Goal: Download file/media

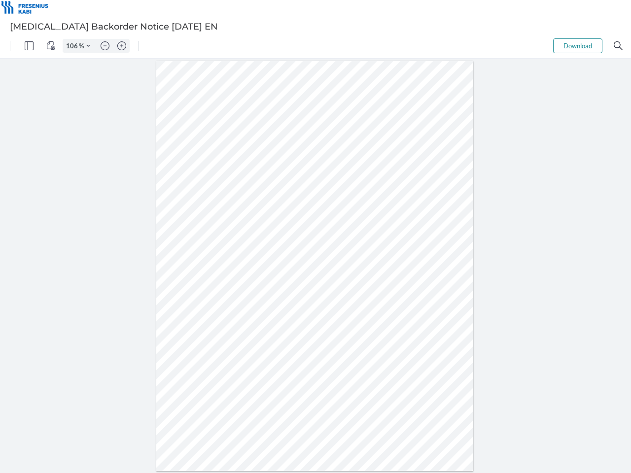
click at [29, 46] on img "Panel" at bounding box center [29, 45] width 9 height 9
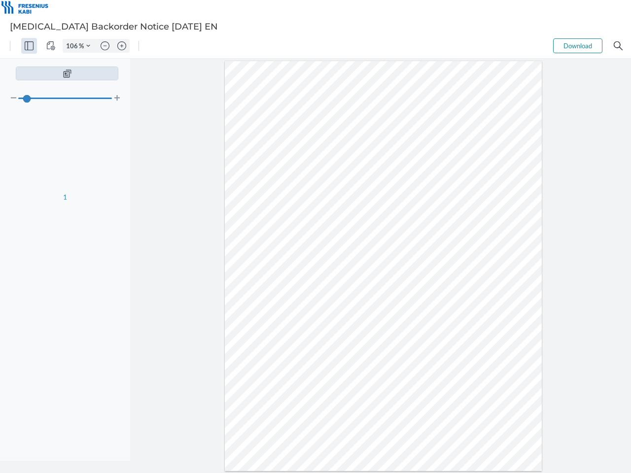
click at [51, 46] on img "View Controls" at bounding box center [50, 45] width 9 height 9
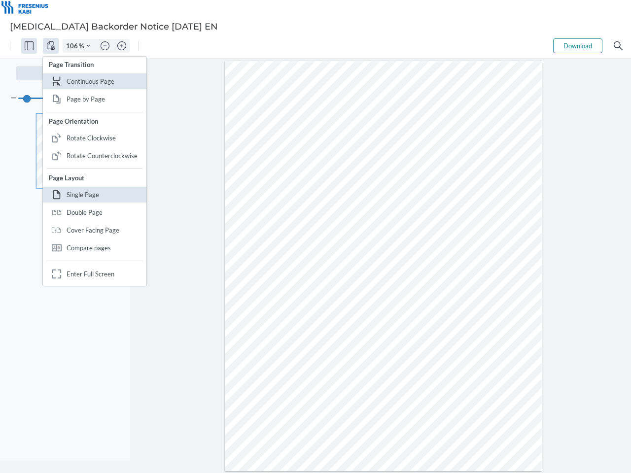
click at [73, 46] on input "106" at bounding box center [71, 45] width 16 height 9
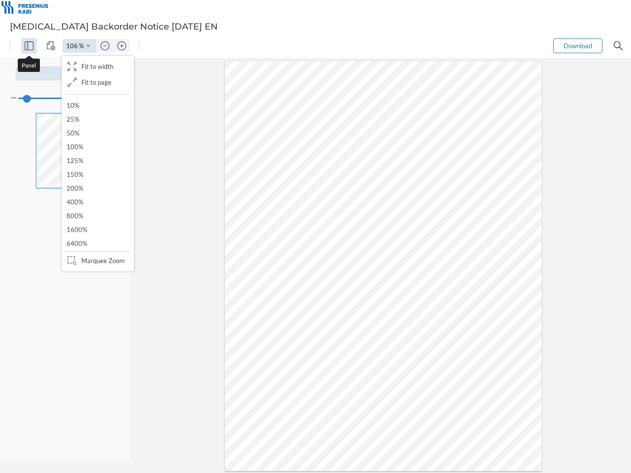
click at [88, 46] on img "Zoom Controls" at bounding box center [88, 46] width 4 height 4
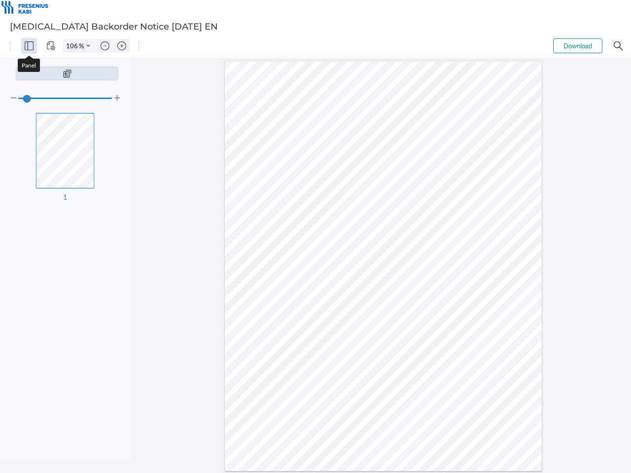
click at [105, 46] on img "Zoom out" at bounding box center [105, 45] width 9 height 9
click at [122, 46] on img "Zoom in" at bounding box center [121, 45] width 9 height 9
type input "106"
click at [578, 46] on button "Download" at bounding box center [577, 45] width 49 height 15
click at [618, 46] on img "Search" at bounding box center [618, 45] width 9 height 9
